Goal: Browse casually: Explore the website without a specific task or goal

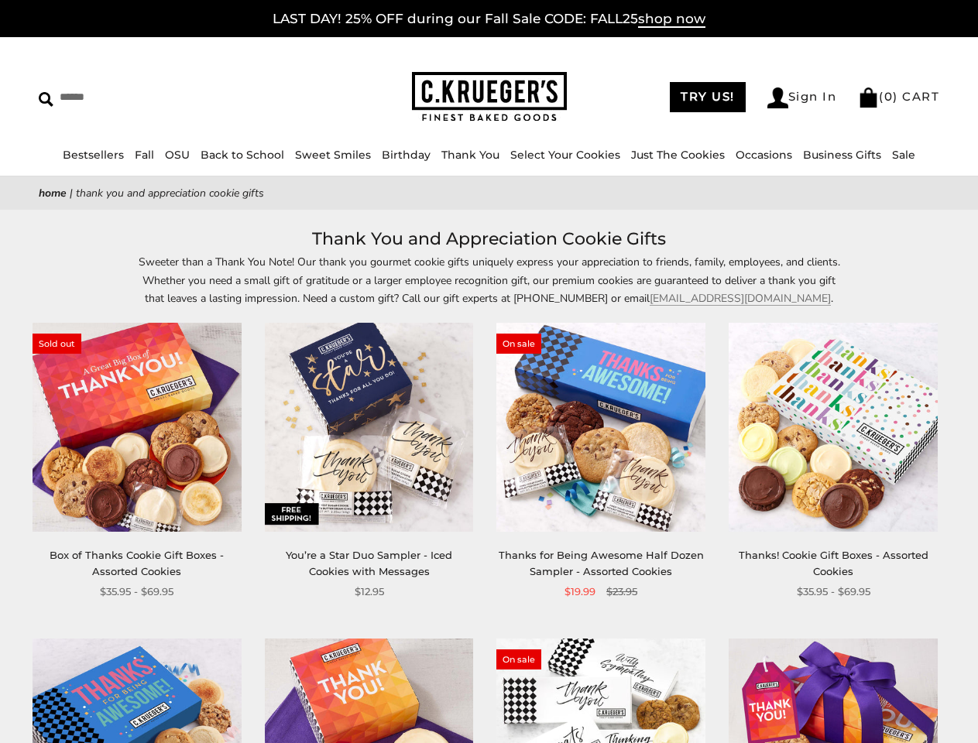
click at [488, 372] on div "**********" at bounding box center [589, 461] width 232 height 277
click at [142, 97] on input "Search" at bounding box center [142, 97] width 206 height 24
click at [758, 155] on link "Occasions" at bounding box center [763, 155] width 57 height 14
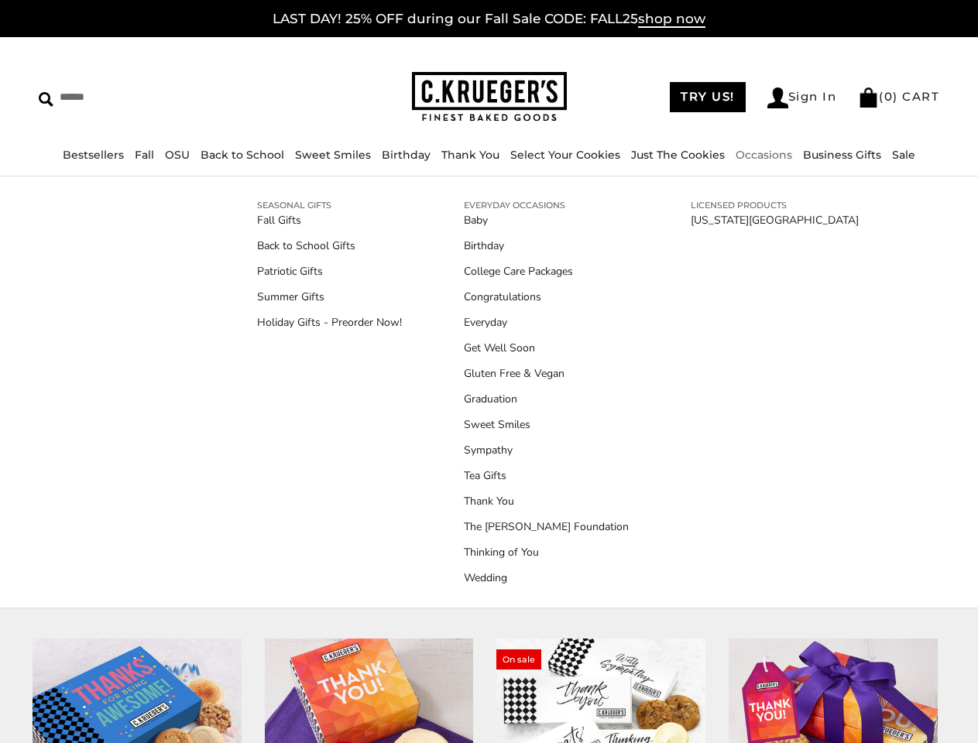
click at [488, 484] on div "**********" at bounding box center [589, 461] width 232 height 277
